Goal: Navigation & Orientation: Find specific page/section

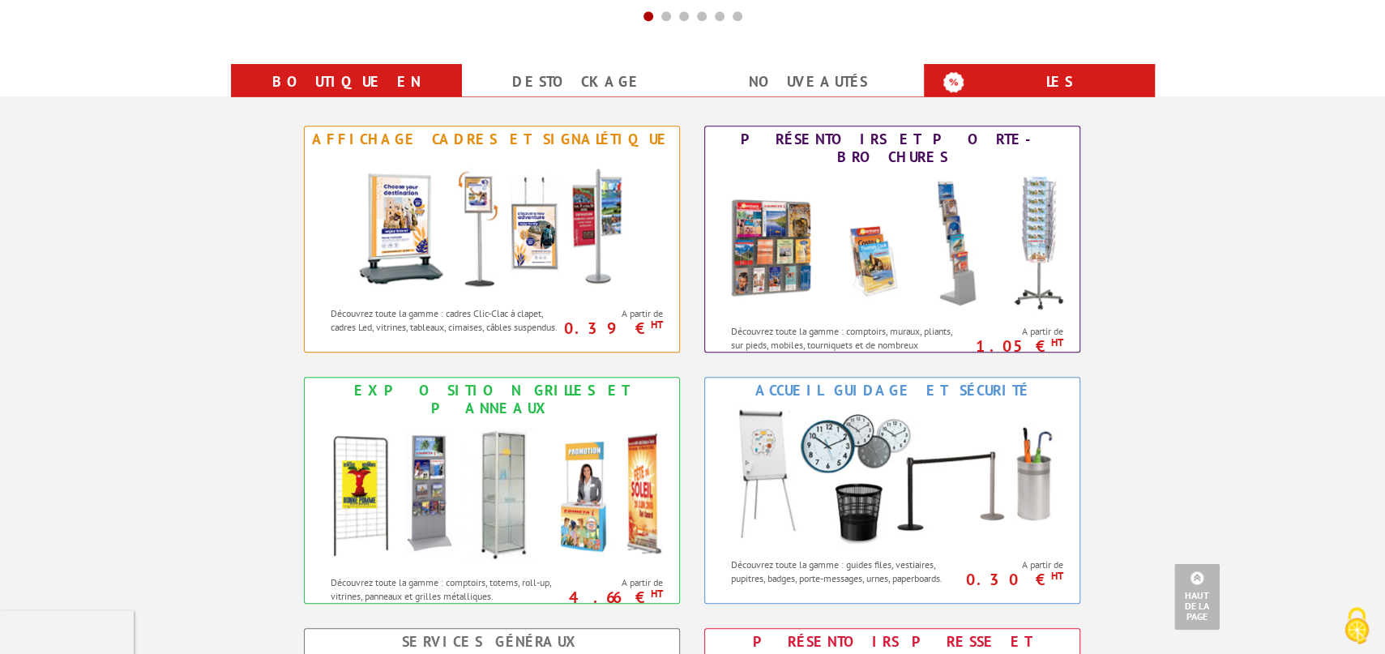
scroll to position [713, 0]
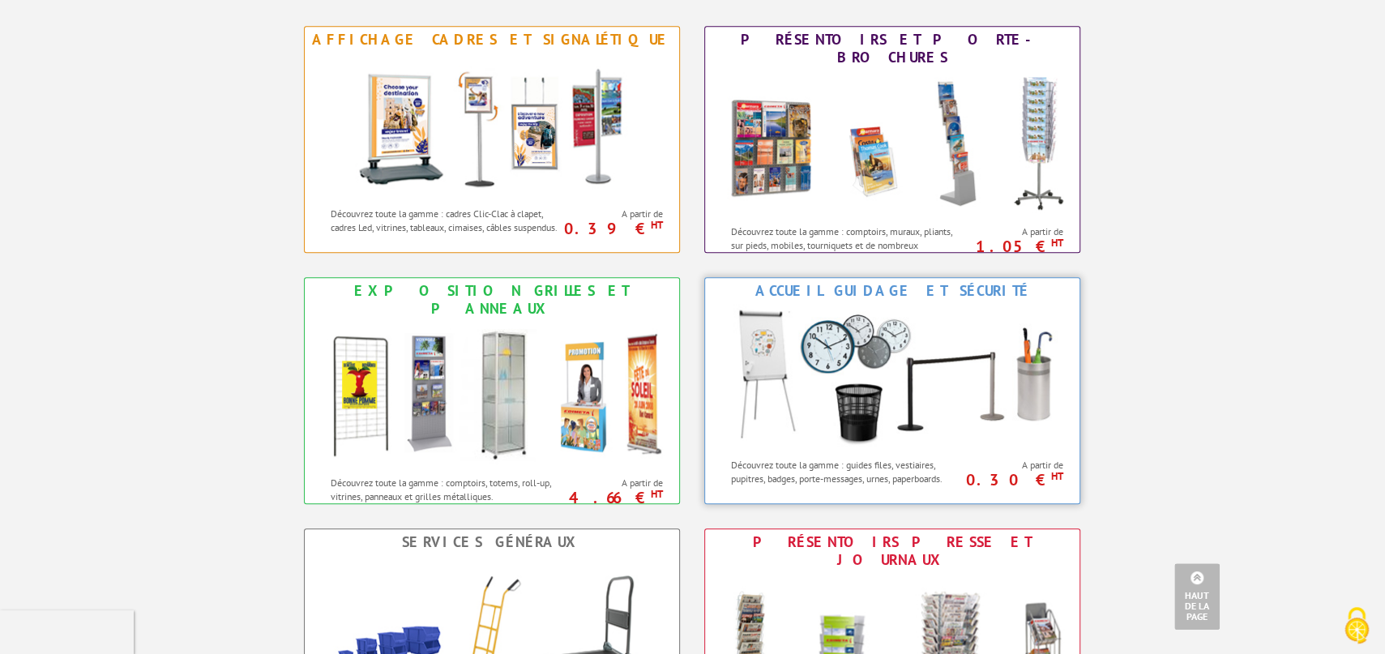
click at [907, 395] on img at bounding box center [892, 377] width 357 height 146
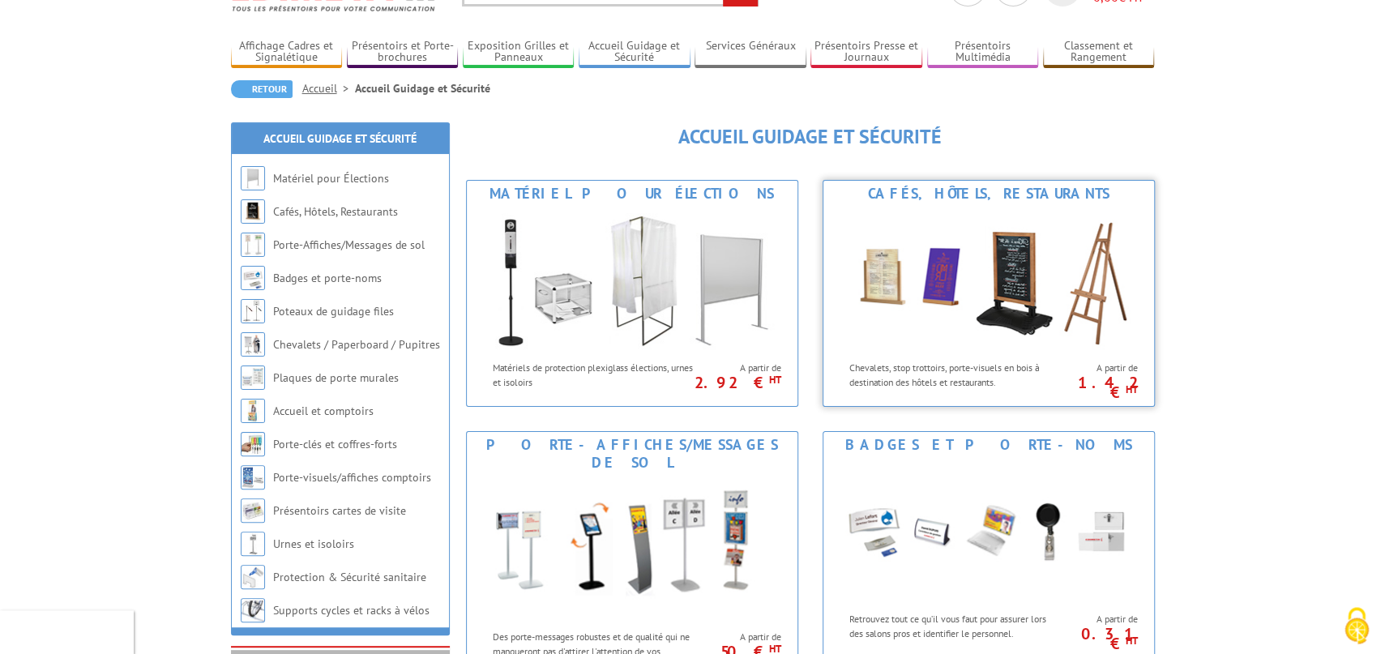
scroll to position [267, 0]
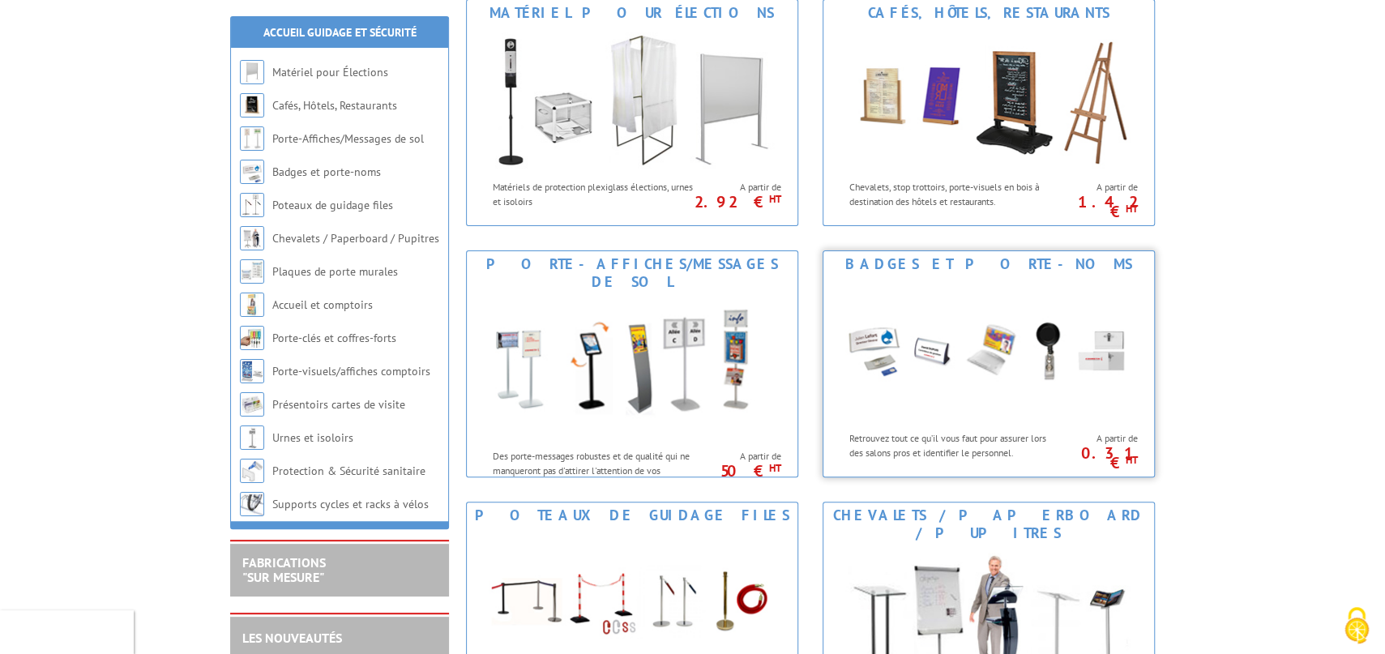
click at [1026, 357] on img at bounding box center [989, 350] width 300 height 146
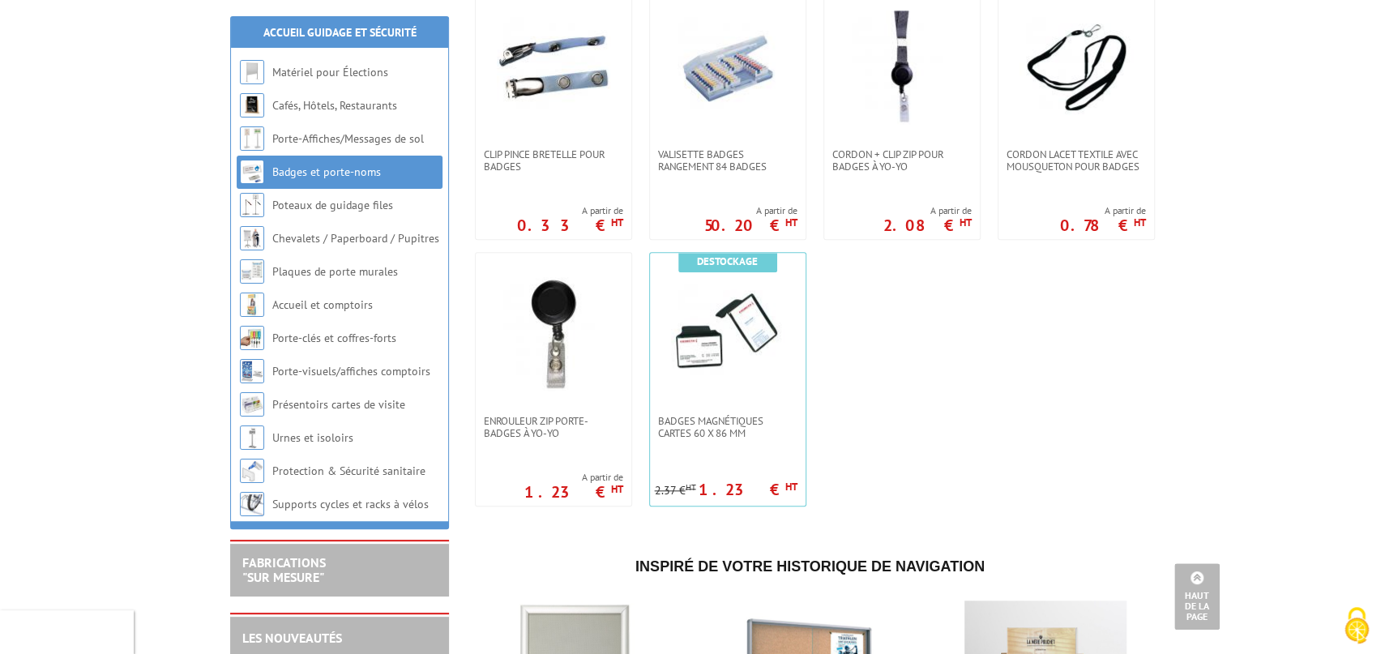
scroll to position [1248, 0]
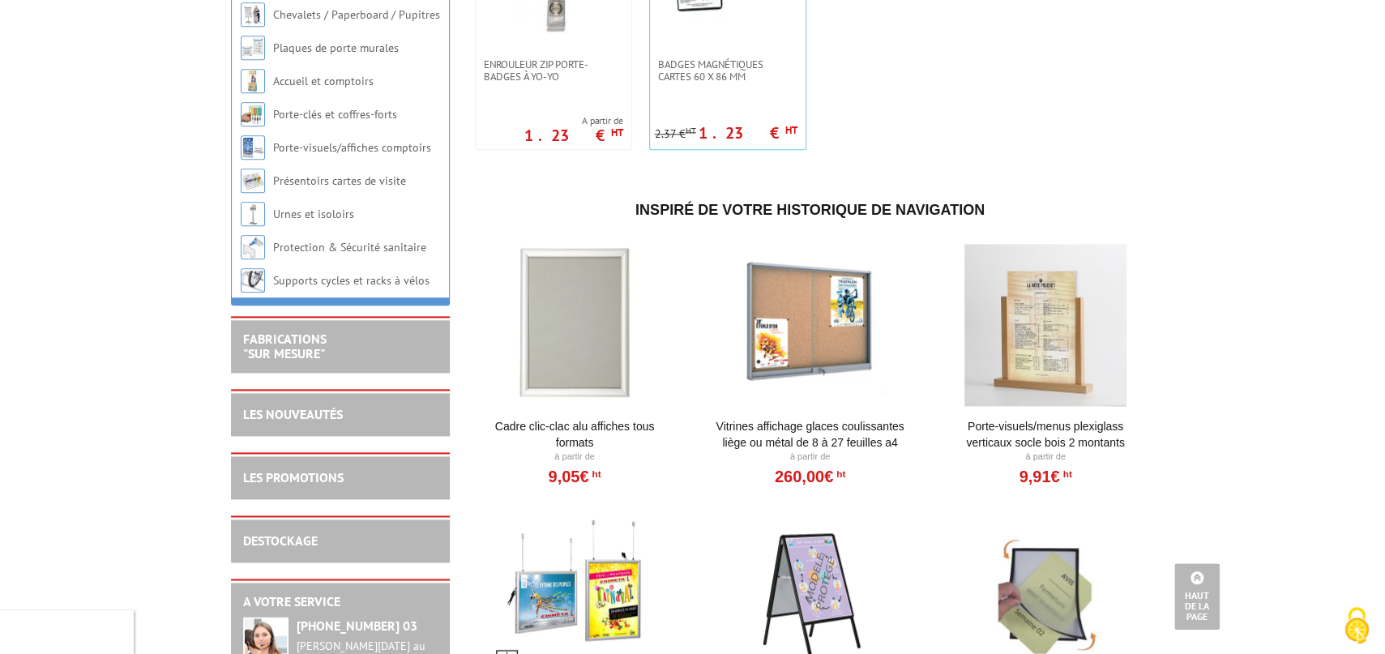
click at [1026, 357] on div at bounding box center [1046, 325] width 200 height 162
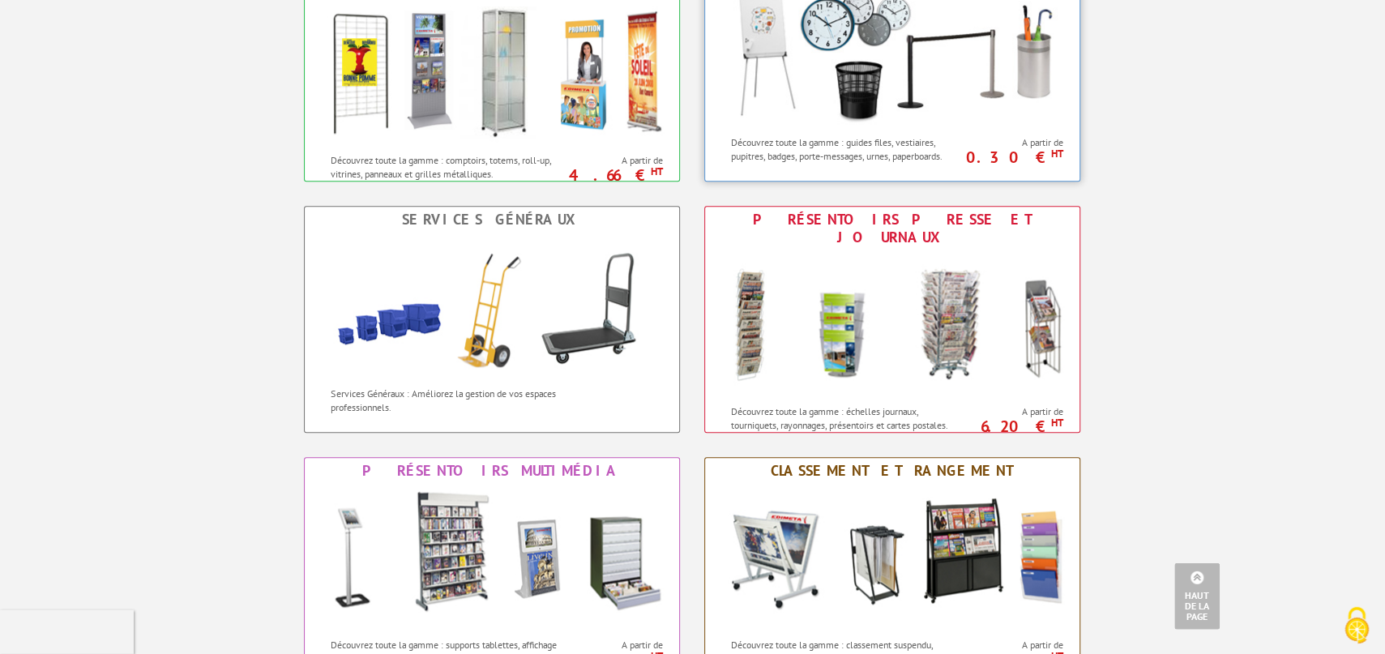
scroll to position [1070, 0]
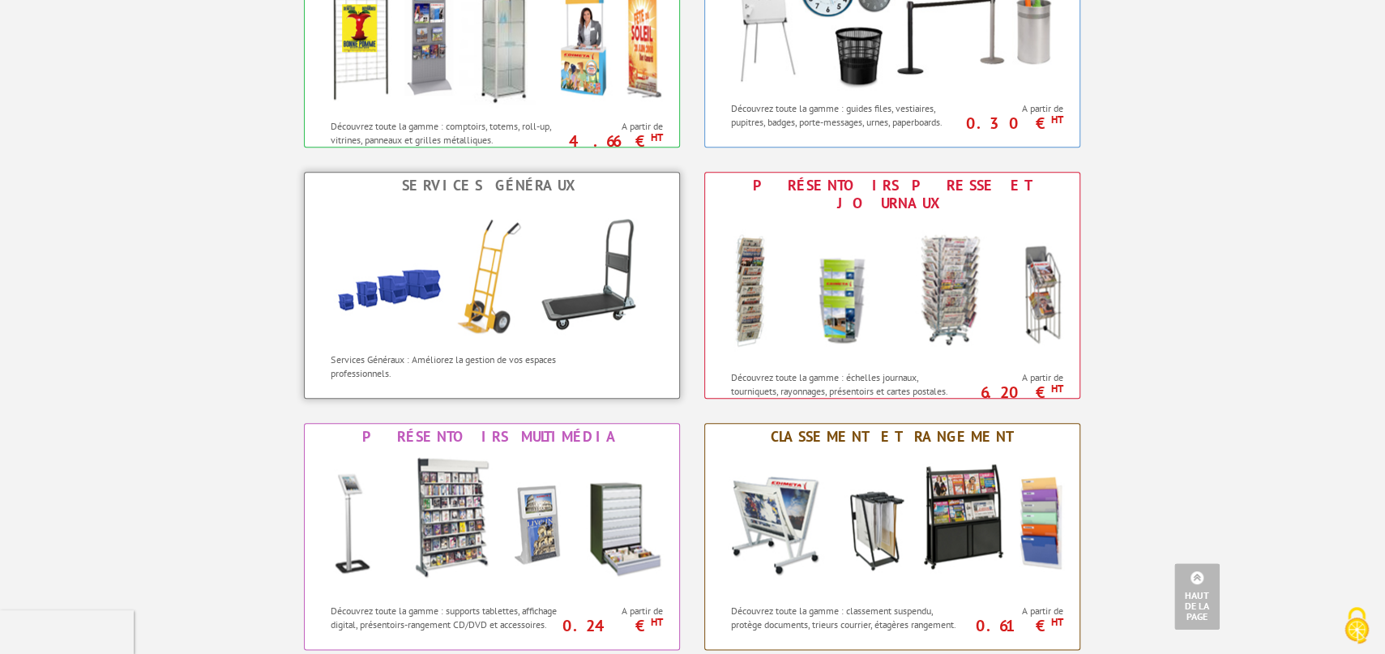
click at [451, 289] on img at bounding box center [492, 272] width 357 height 146
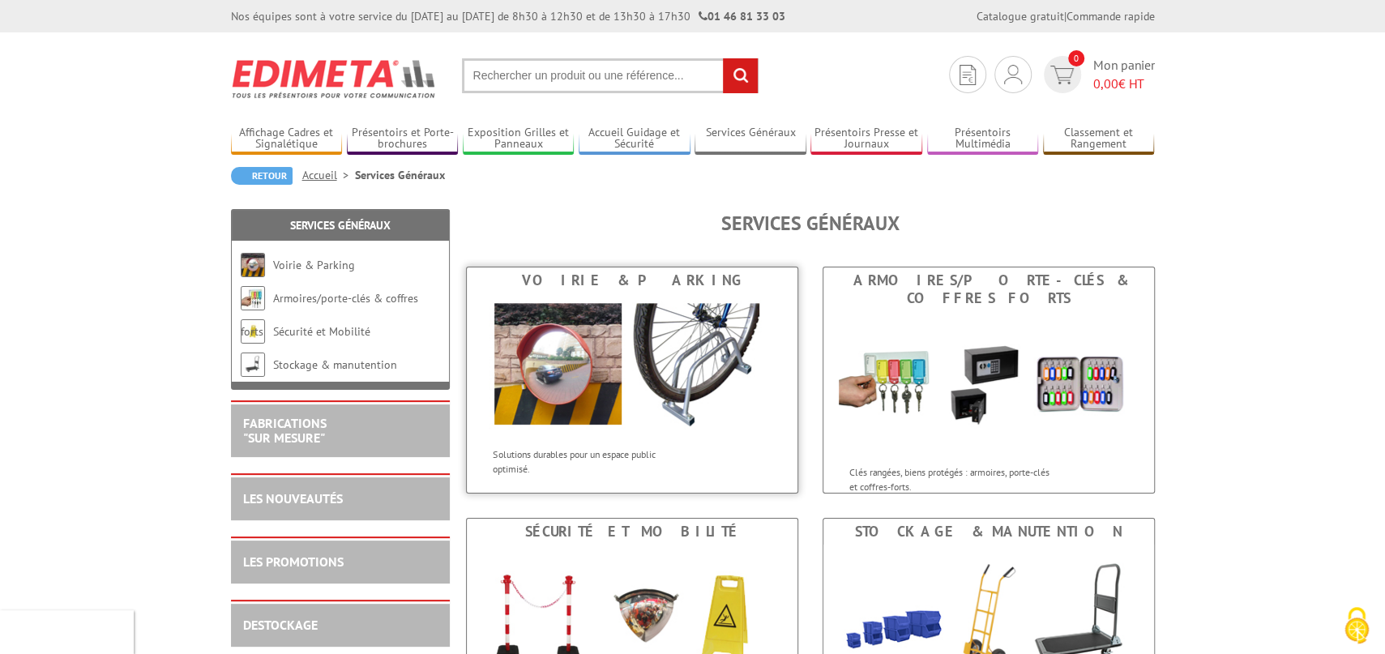
click at [656, 362] on img at bounding box center [632, 366] width 300 height 146
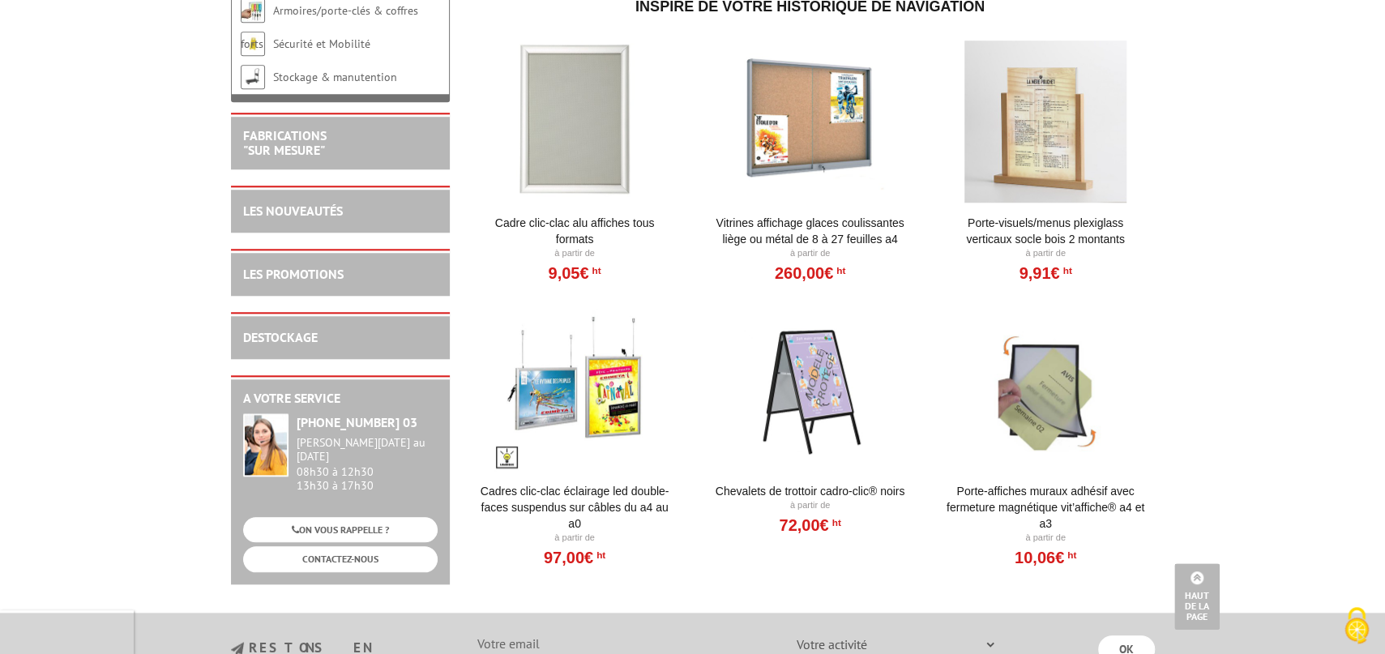
scroll to position [981, 0]
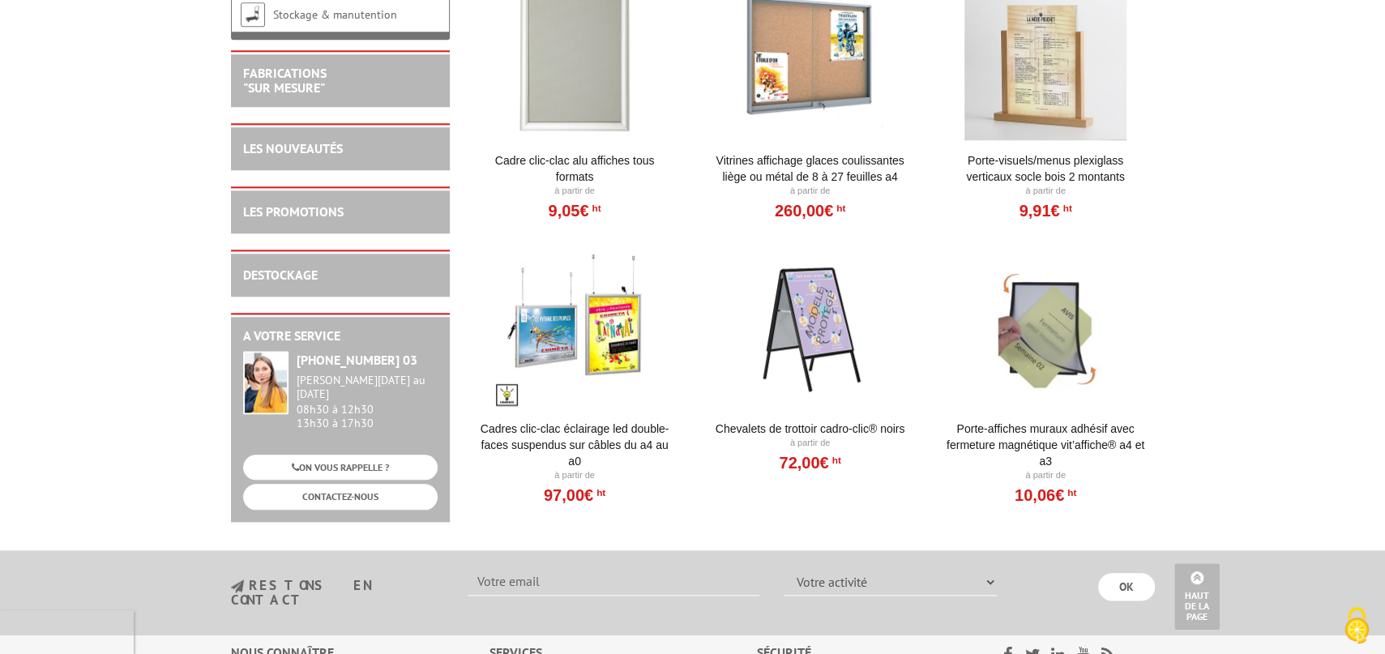
click at [597, 346] on div at bounding box center [575, 327] width 200 height 162
